Goal: Check status: Check status

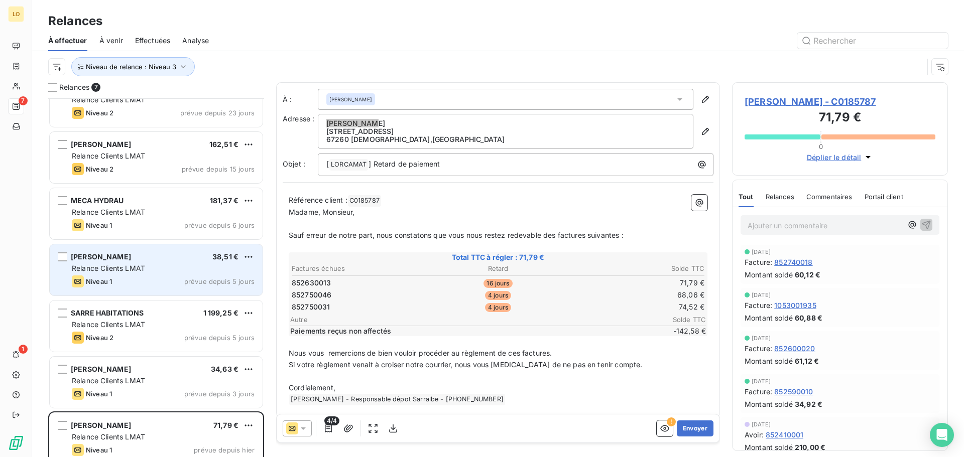
scroll to position [35, 0]
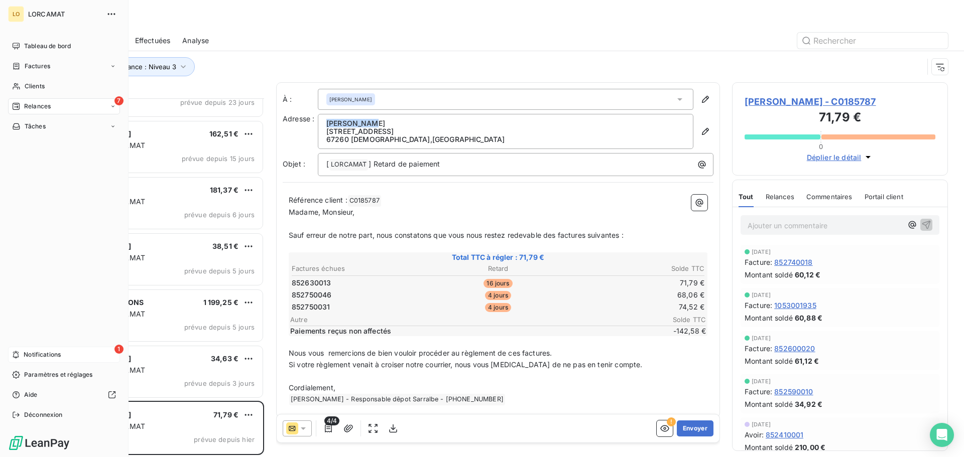
click at [34, 355] on span "Notifications" at bounding box center [42, 354] width 37 height 9
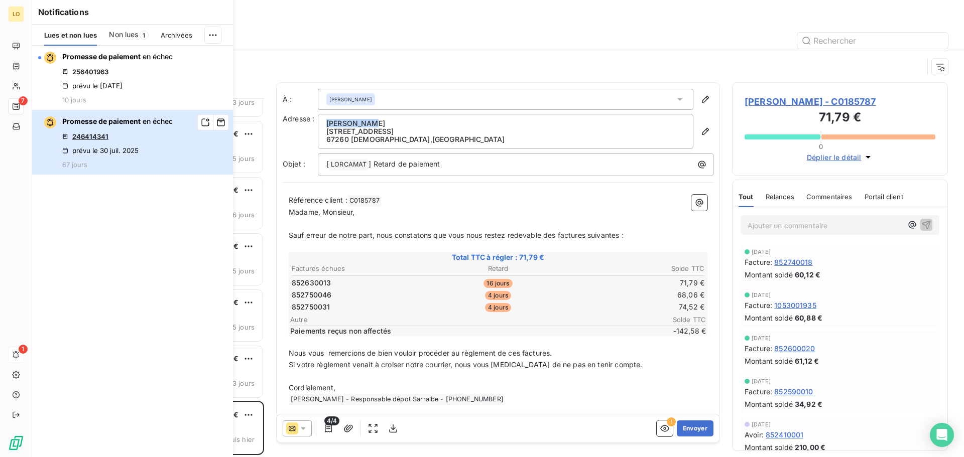
click at [147, 124] on span "en échec" at bounding box center [158, 121] width 30 height 9
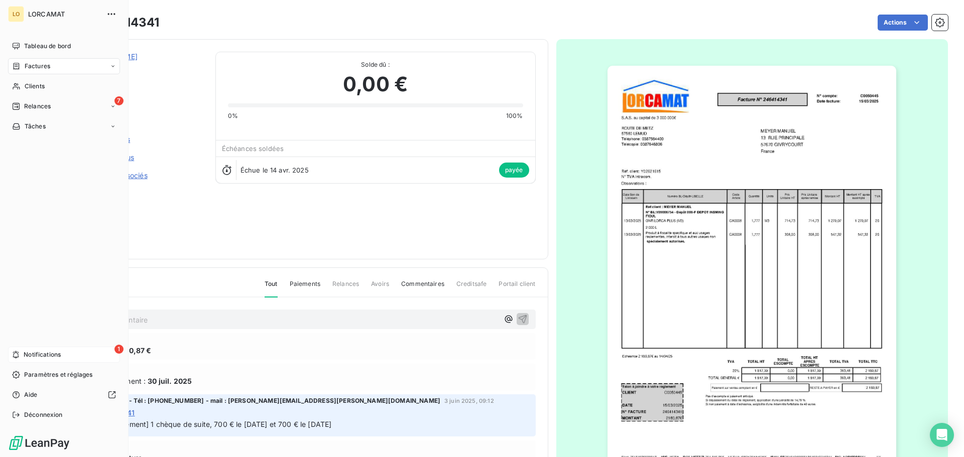
click at [72, 346] on div "Tableau de bord Factures Clients 7 Relances Tâches 1 Notifications Paramètres e…" at bounding box center [64, 230] width 112 height 385
click at [87, 358] on div "1 Notifications" at bounding box center [64, 355] width 112 height 16
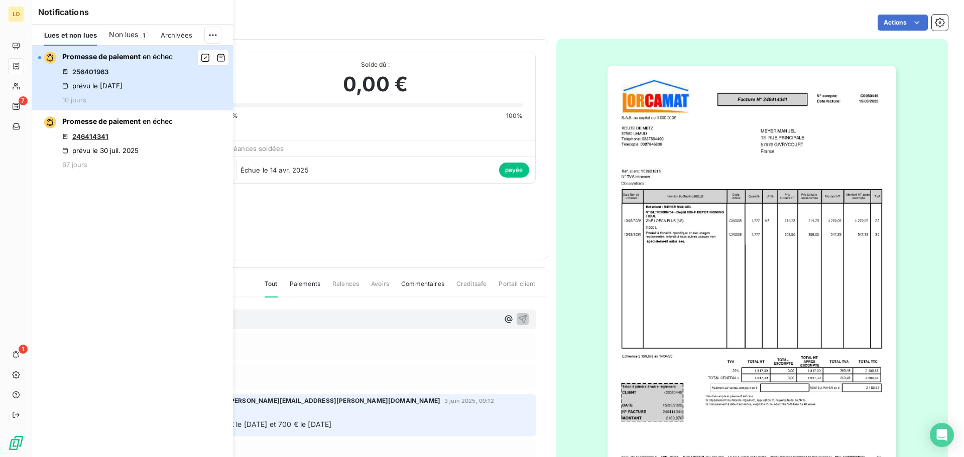
click at [142, 69] on div "Promesse de paiement en échec 256401963 prévu le [DATE] 10 jours" at bounding box center [117, 78] width 110 height 52
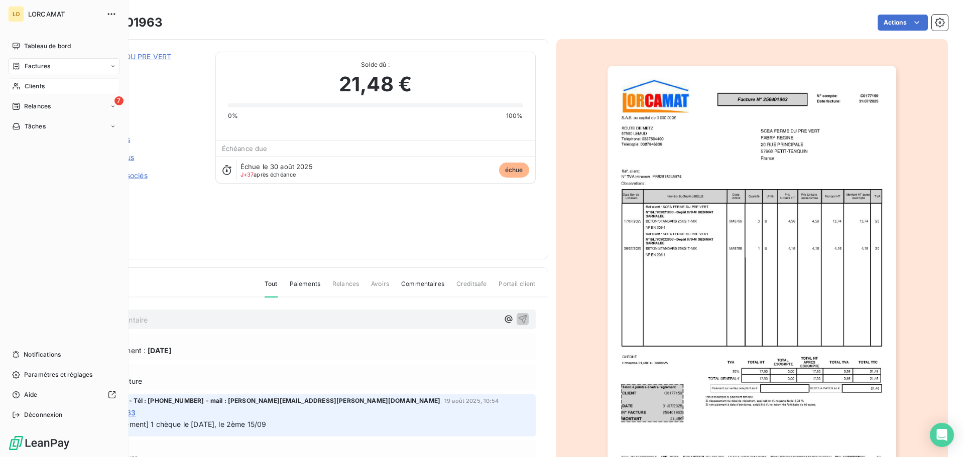
click at [43, 87] on span "Clients" at bounding box center [35, 86] width 20 height 9
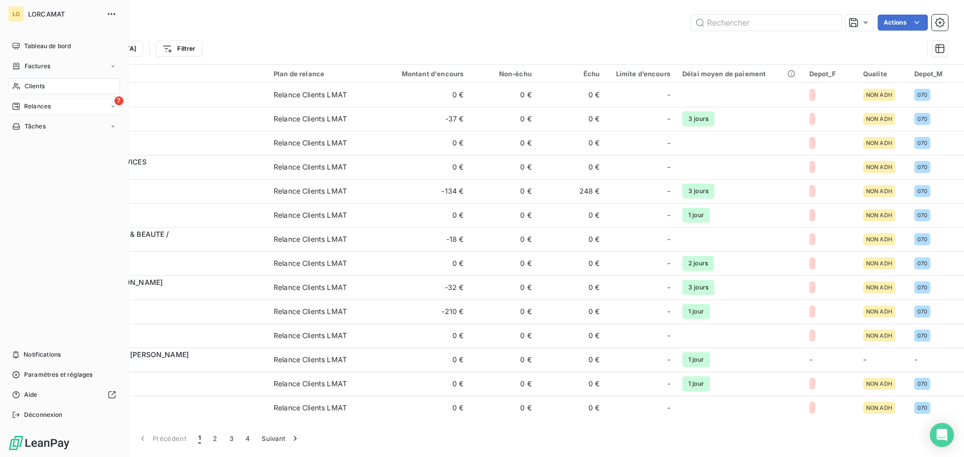
click at [42, 104] on span "Relances" at bounding box center [37, 106] width 27 height 9
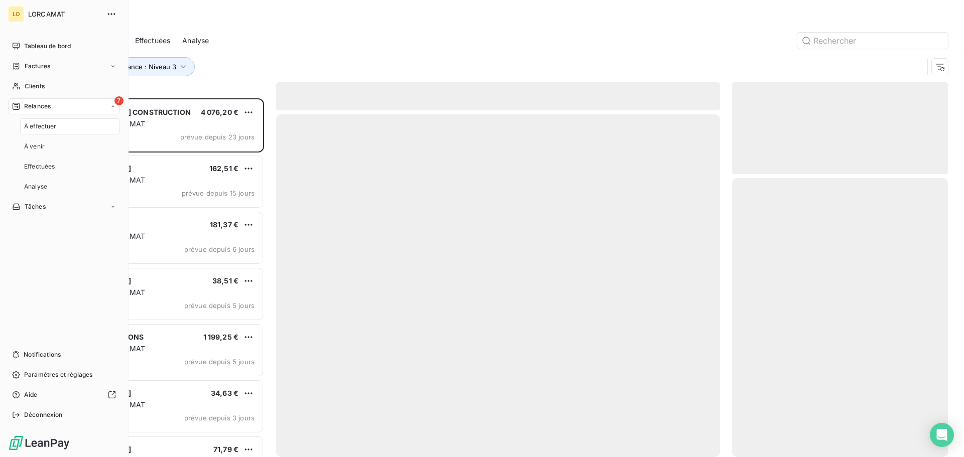
scroll to position [351, 208]
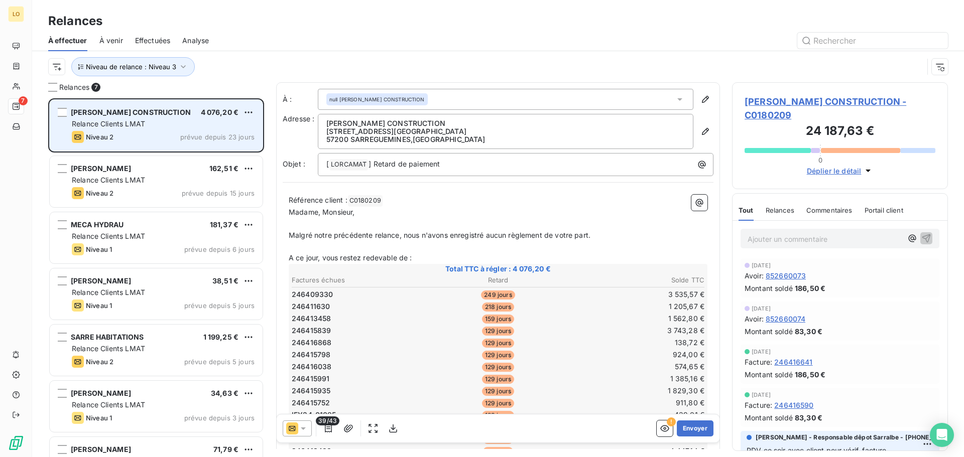
click at [174, 124] on div "Relance Clients LMAT" at bounding box center [163, 124] width 183 height 10
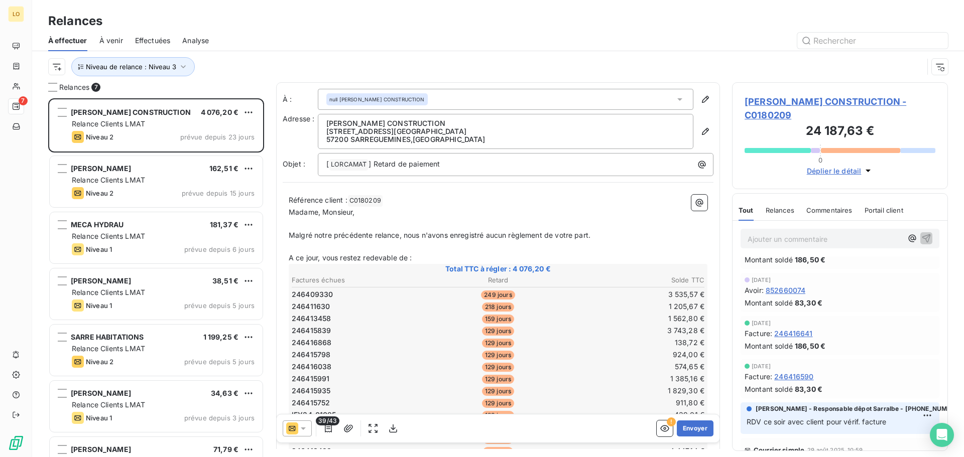
scroll to position [0, 0]
